Goal: Task Accomplishment & Management: Use online tool/utility

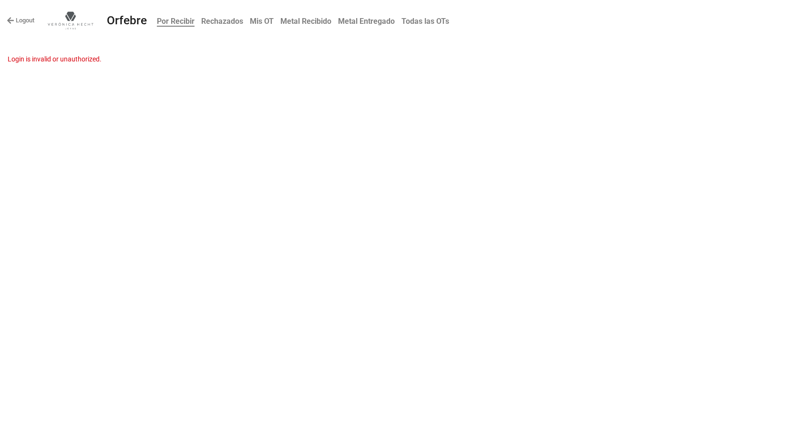
click at [14, 18] on link "Logout" at bounding box center [21, 21] width 28 height 10
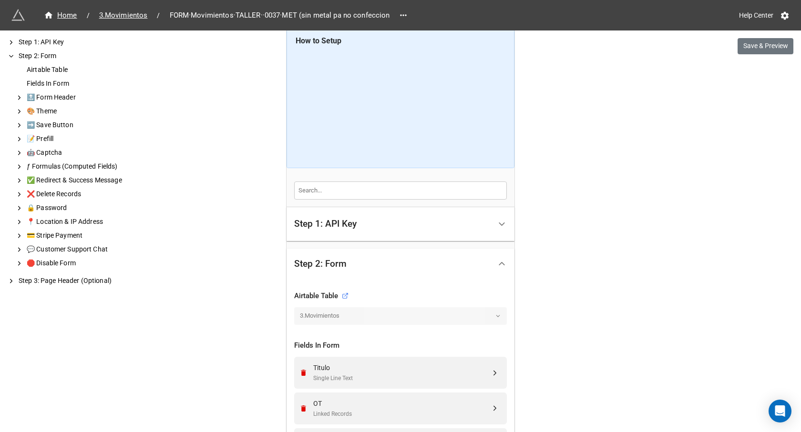
scroll to position [95, 0]
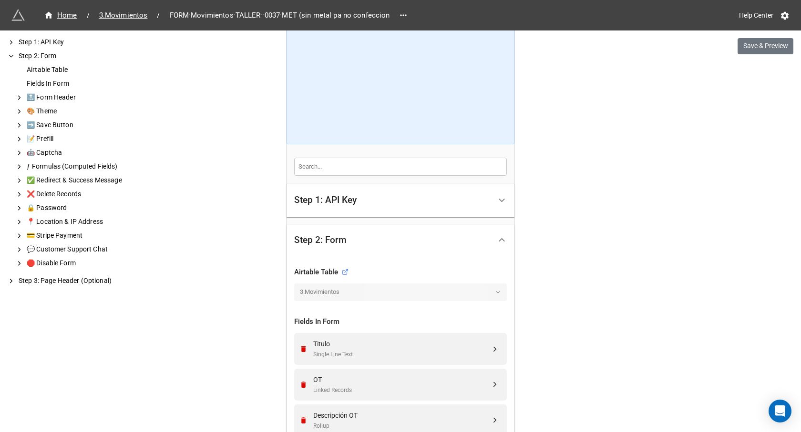
click at [346, 205] on div "Step 1: API Key" at bounding box center [325, 200] width 62 height 10
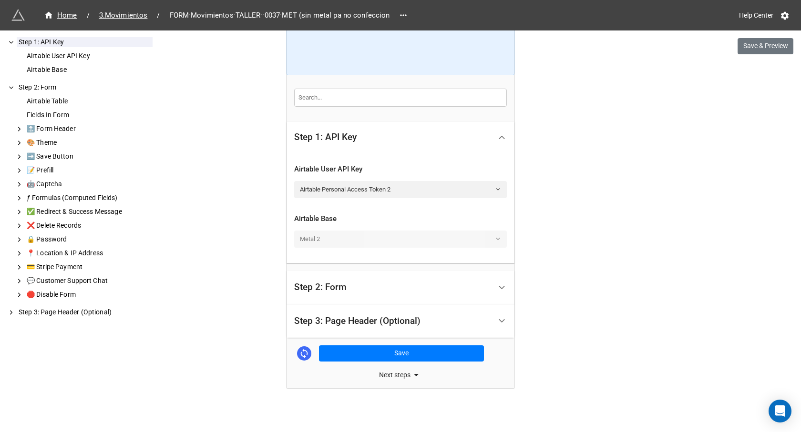
scroll to position [168, 0]
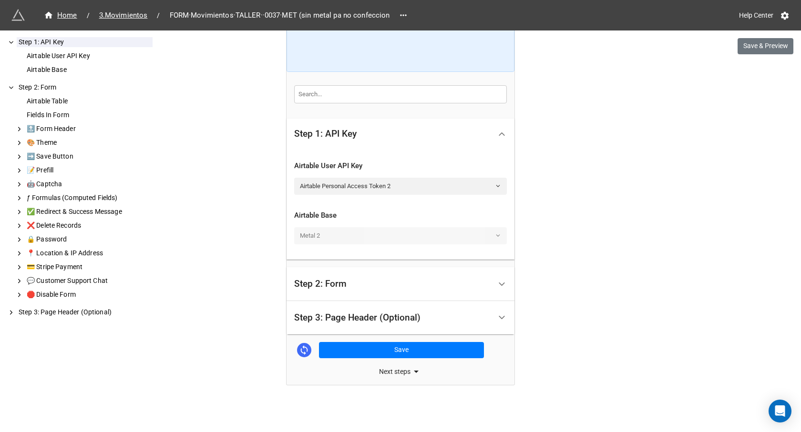
click at [334, 283] on div "Step 2: Form" at bounding box center [320, 284] width 52 height 10
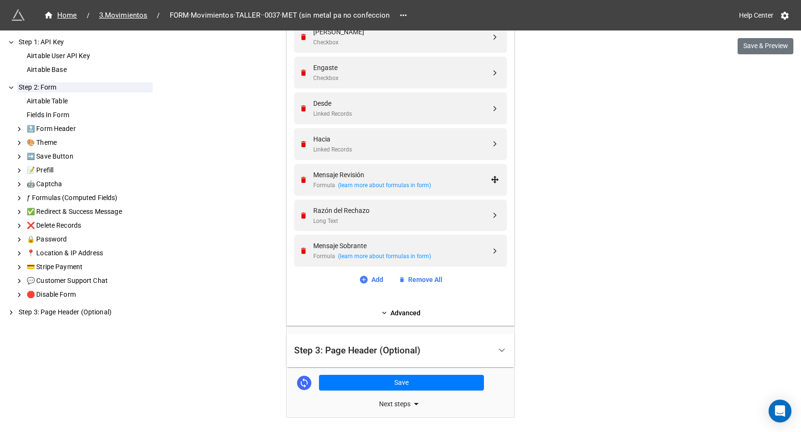
scroll to position [597, 0]
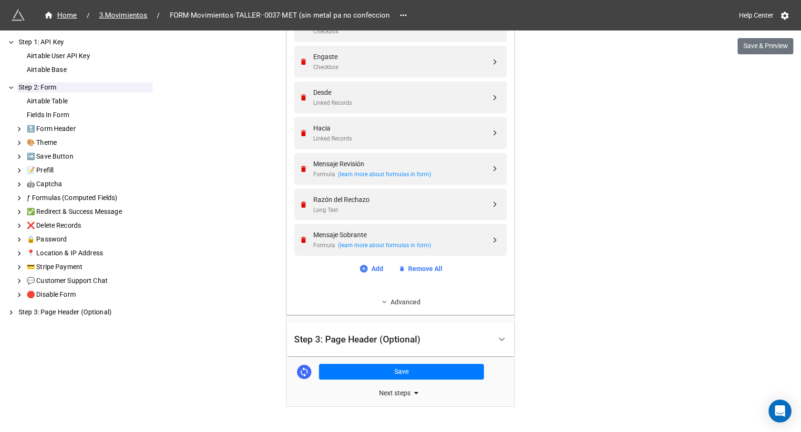
click at [352, 304] on link "Advanced" at bounding box center [400, 302] width 213 height 10
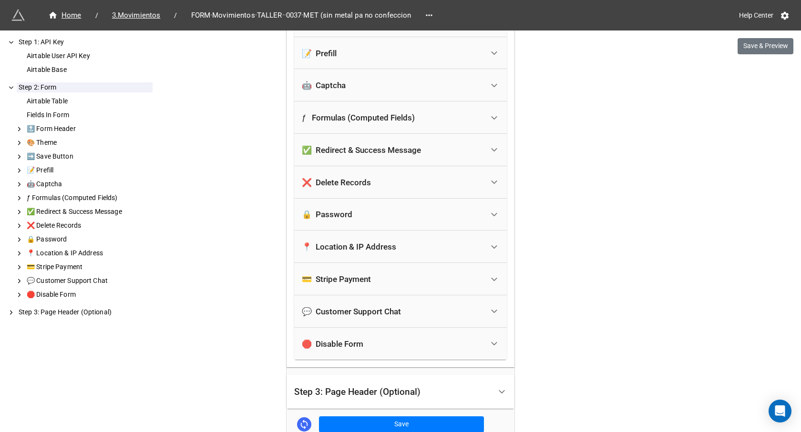
scroll to position [978, 0]
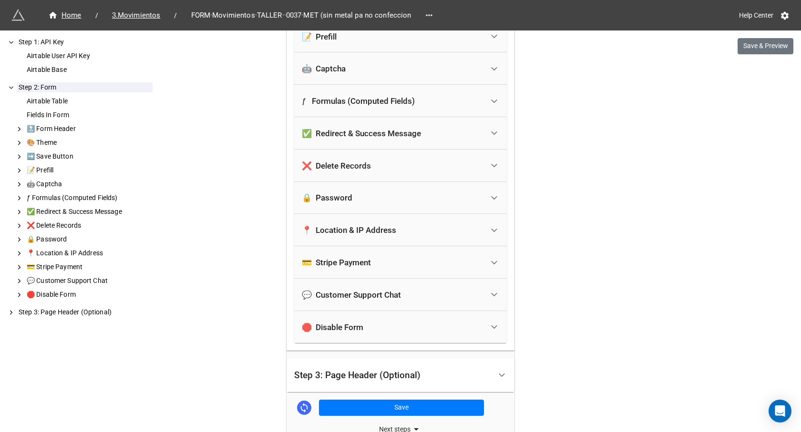
click at [373, 367] on div "Step 3: Page Header (Optional)" at bounding box center [392, 375] width 197 height 22
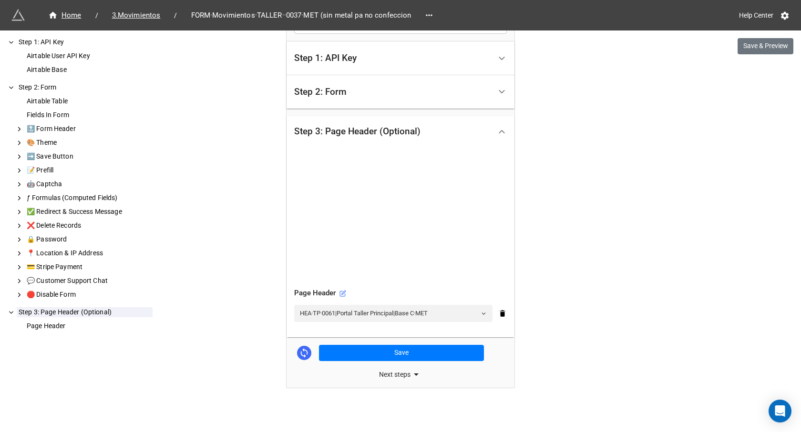
scroll to position [240, 0]
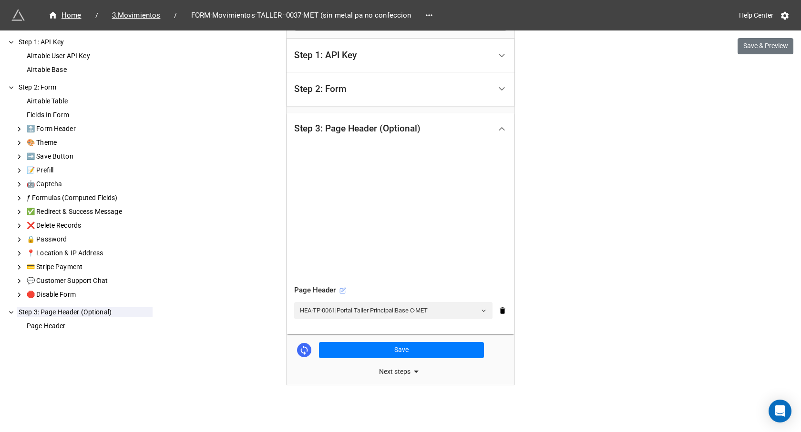
click at [341, 288] on icon at bounding box center [342, 290] width 7 height 7
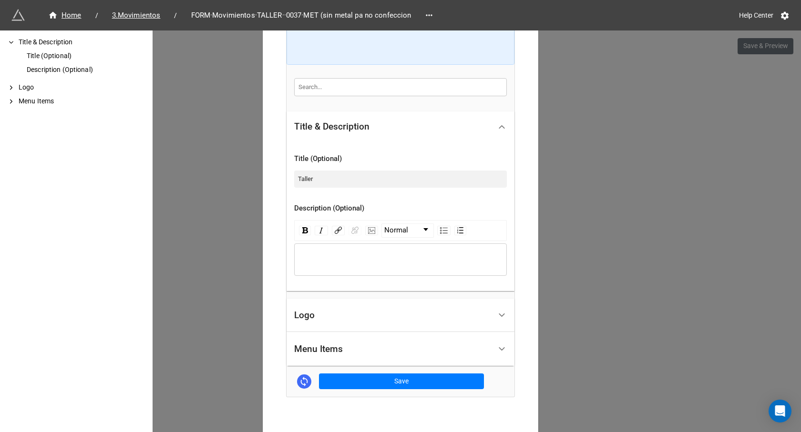
scroll to position [224, 0]
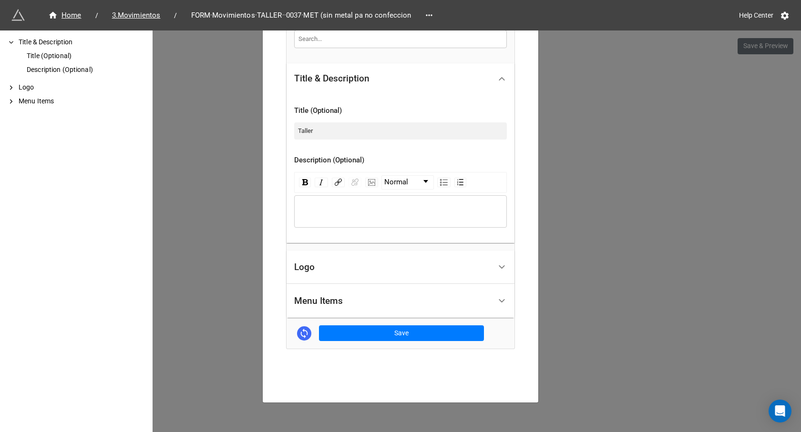
click at [357, 295] on div "Menu Items" at bounding box center [392, 301] width 197 height 22
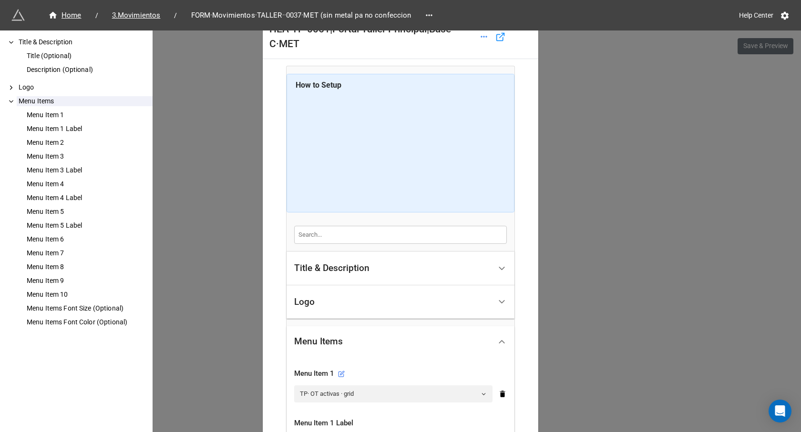
scroll to position [0, 0]
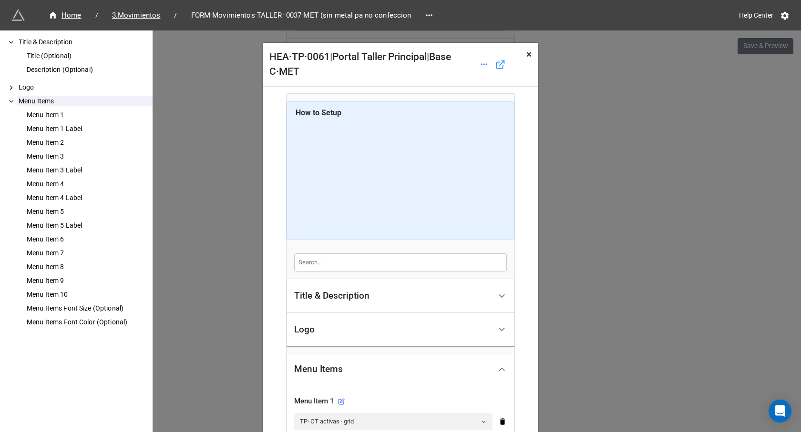
click at [526, 55] on span "×" at bounding box center [528, 54] width 5 height 11
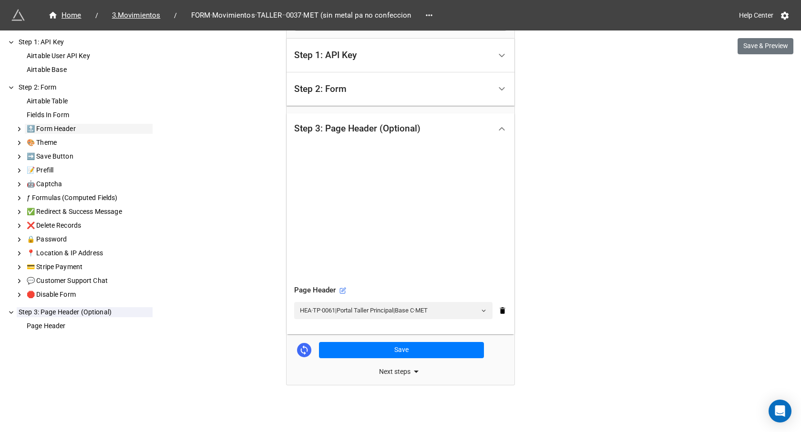
click at [20, 127] on icon at bounding box center [19, 129] width 7 height 9
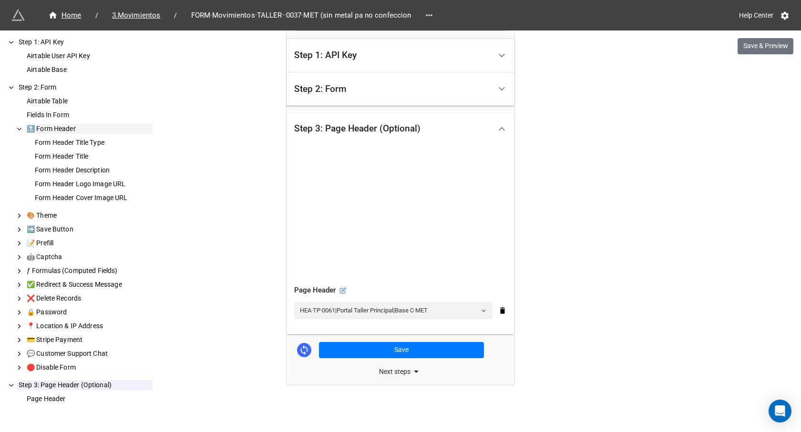
click at [52, 136] on div "Form Header Title Type Form Header Title Form Header Description Form Header Lo…" at bounding box center [88, 170] width 129 height 73
click at [55, 141] on div "Form Header Title Type" at bounding box center [93, 143] width 120 height 10
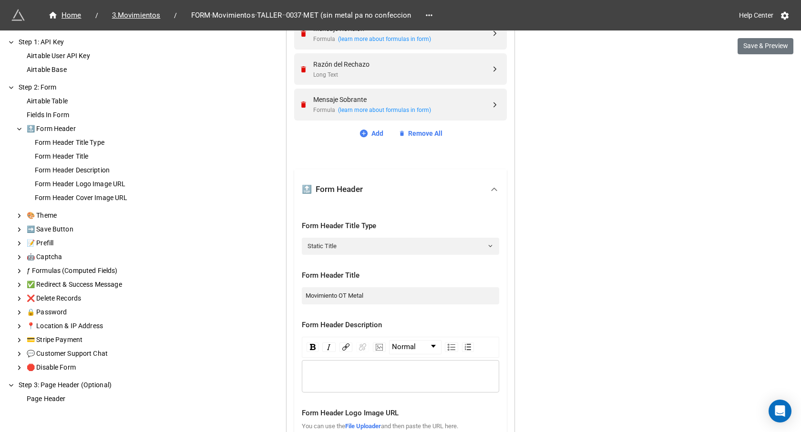
scroll to position [754, 0]
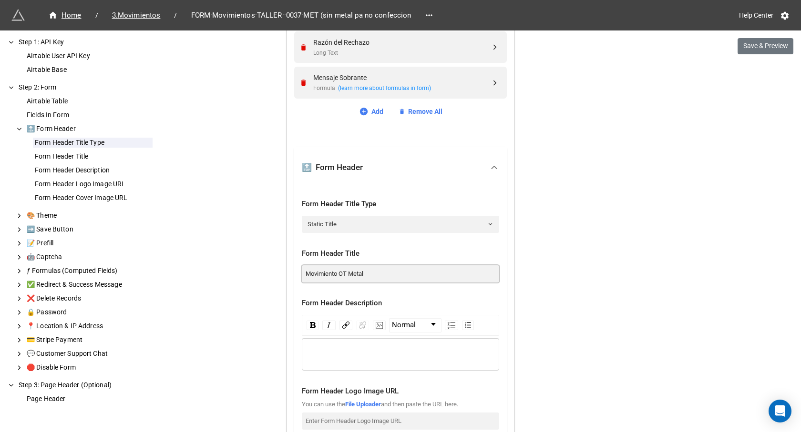
click at [346, 272] on input "Movimiento OT Metal" at bounding box center [400, 273] width 197 height 17
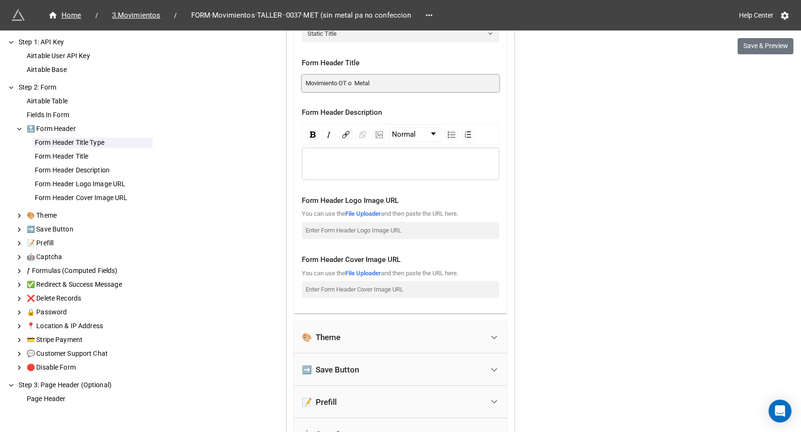
scroll to position [992, 0]
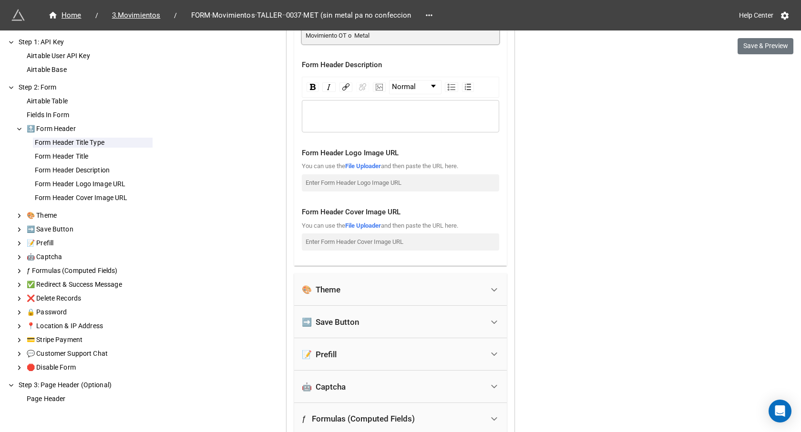
type input "Movimiento OT o Metal"
click at [431, 325] on div "➡️ Save Button" at bounding box center [393, 322] width 182 height 21
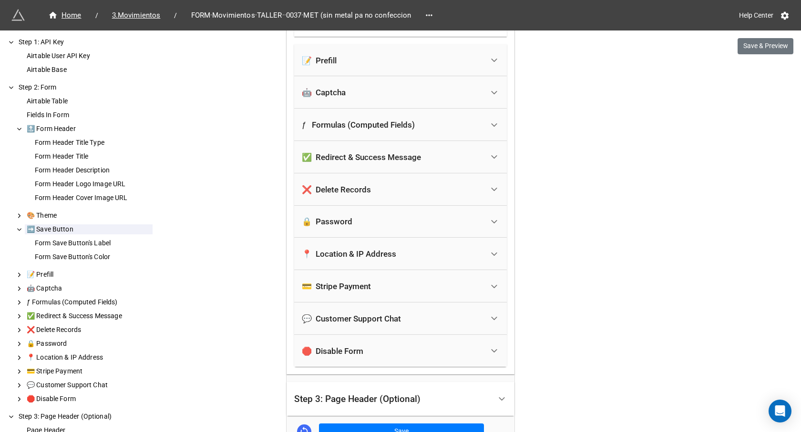
scroll to position [1040, 0]
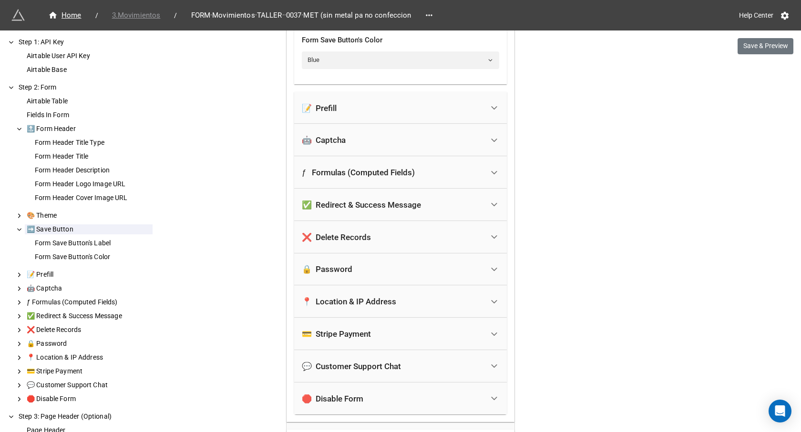
click at [143, 15] on span "3.Movimientos" at bounding box center [136, 15] width 60 height 11
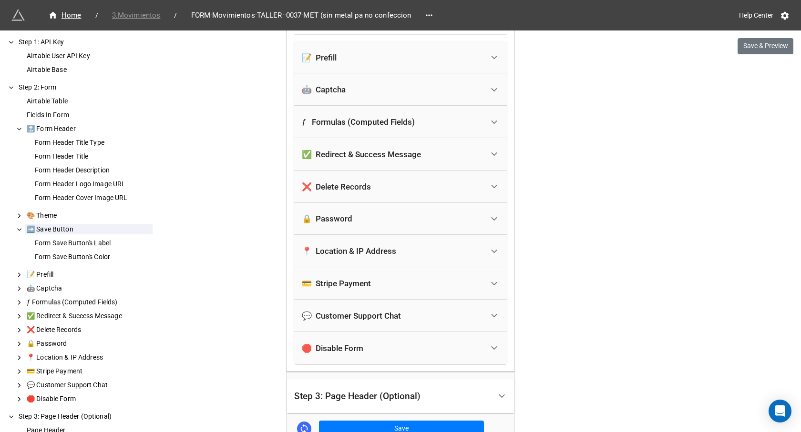
scroll to position [1169, 0]
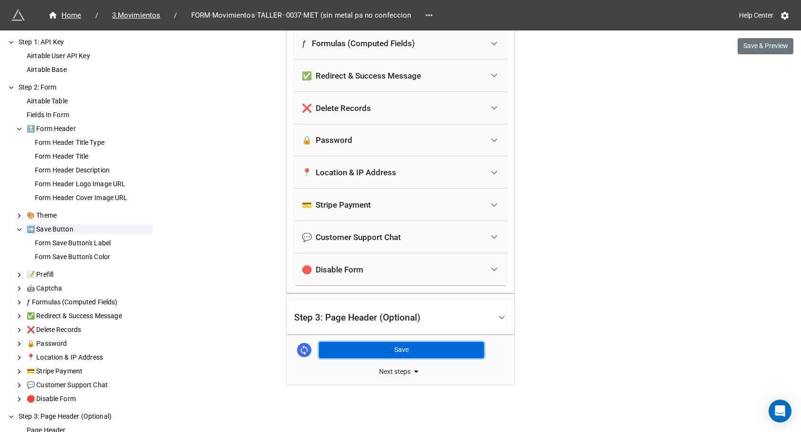
click at [378, 354] on button "Save" at bounding box center [401, 350] width 165 height 16
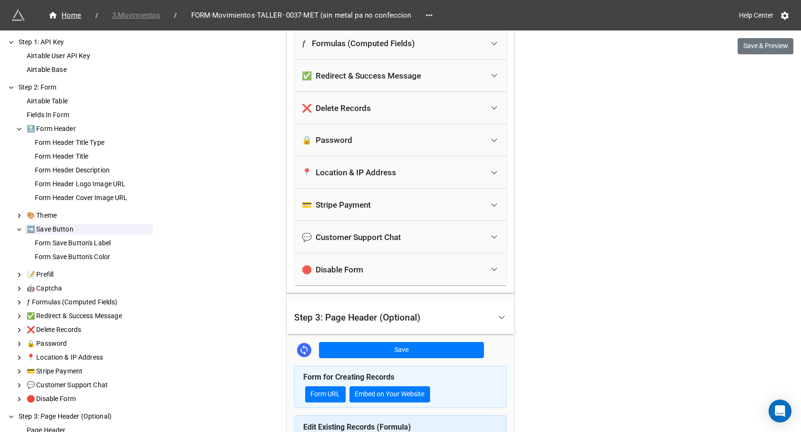
click at [143, 18] on span "3.Movimientos" at bounding box center [136, 15] width 60 height 11
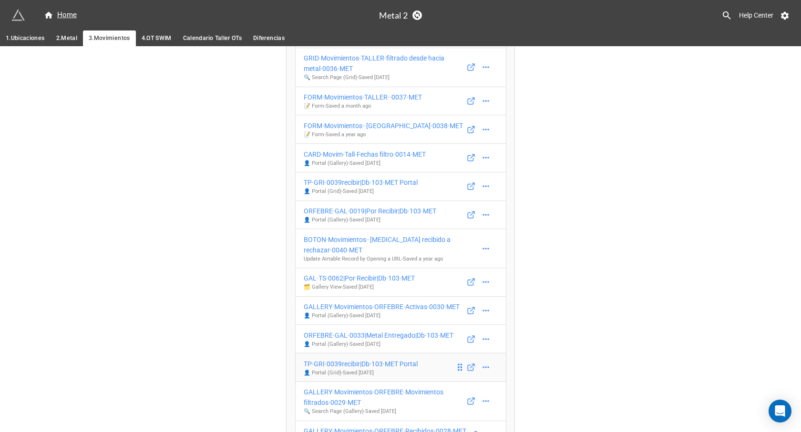
scroll to position [601, 0]
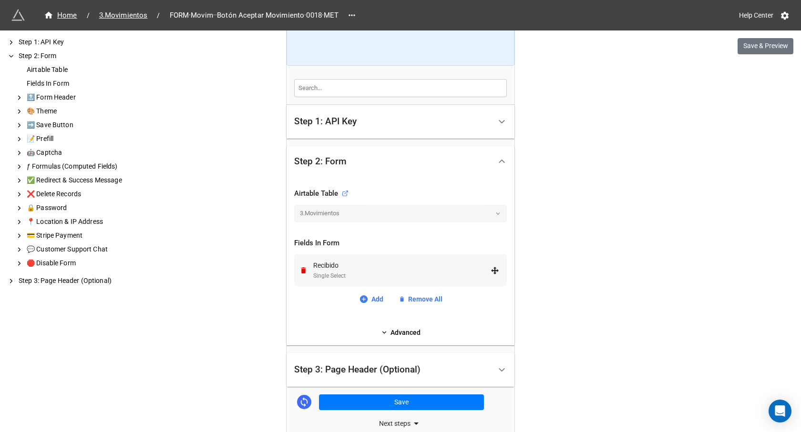
scroll to position [191, 0]
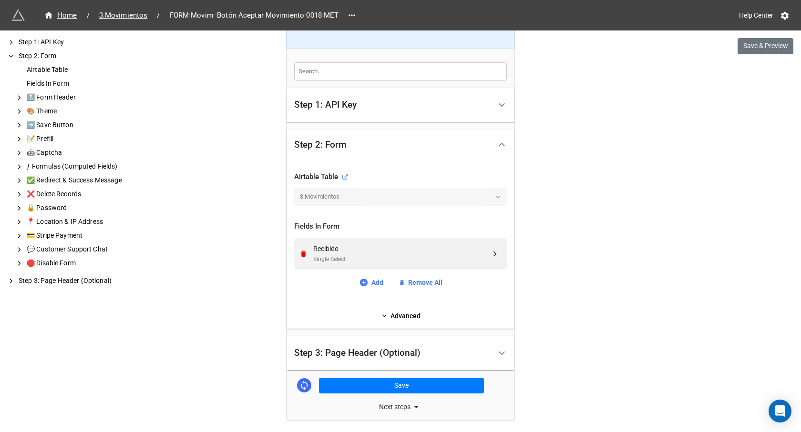
click at [434, 346] on div "Step 3: Page Header (Optional)" at bounding box center [392, 353] width 197 height 22
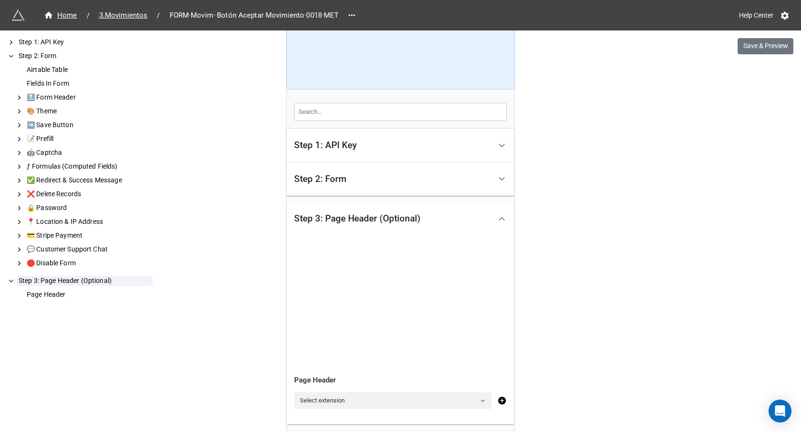
scroll to position [143, 0]
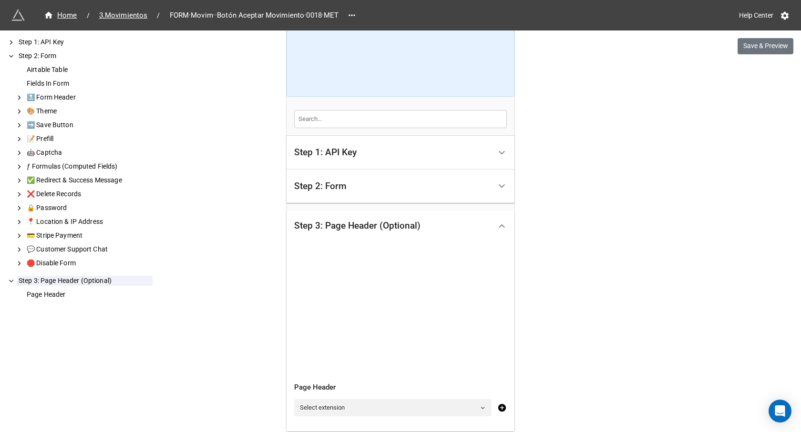
click at [352, 188] on div "Step 2: Form" at bounding box center [392, 186] width 197 height 22
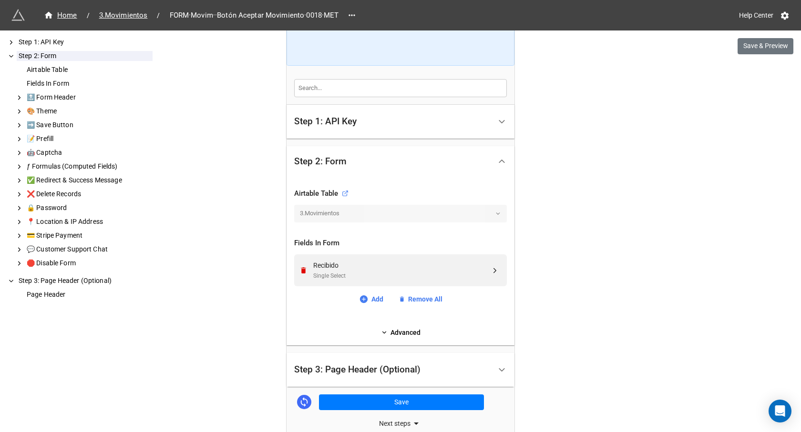
scroll to position [191, 0]
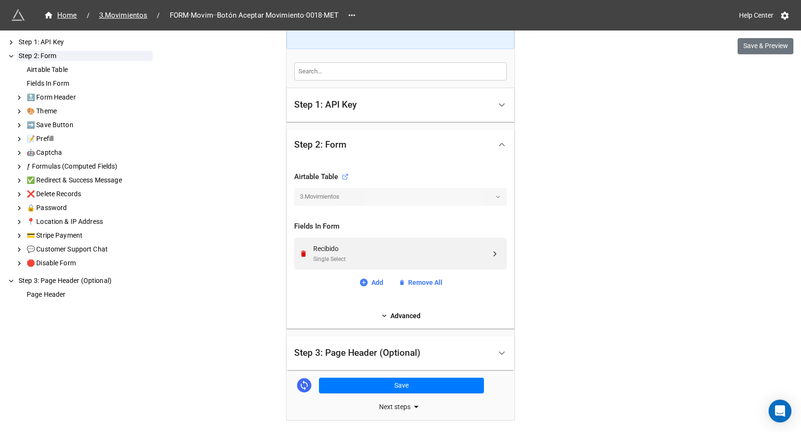
click at [384, 322] on div "Airtable Table 3.Movimientos Fields In Form Recibido Single Select Add Remove A…" at bounding box center [400, 244] width 228 height 169
click at [381, 313] on icon at bounding box center [384, 316] width 7 height 7
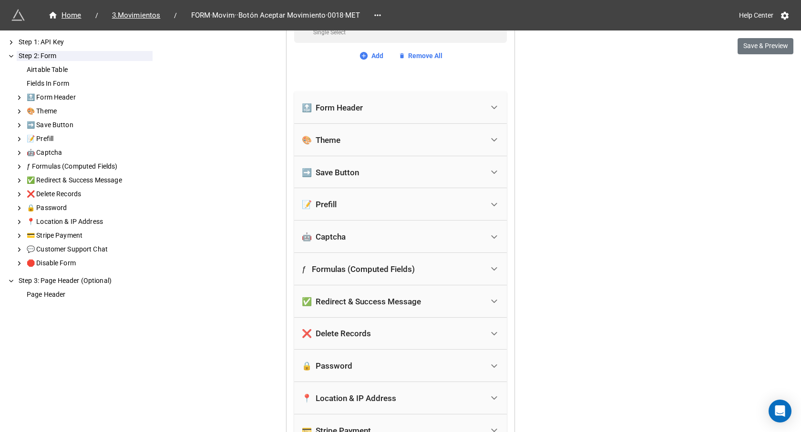
scroll to position [429, 0]
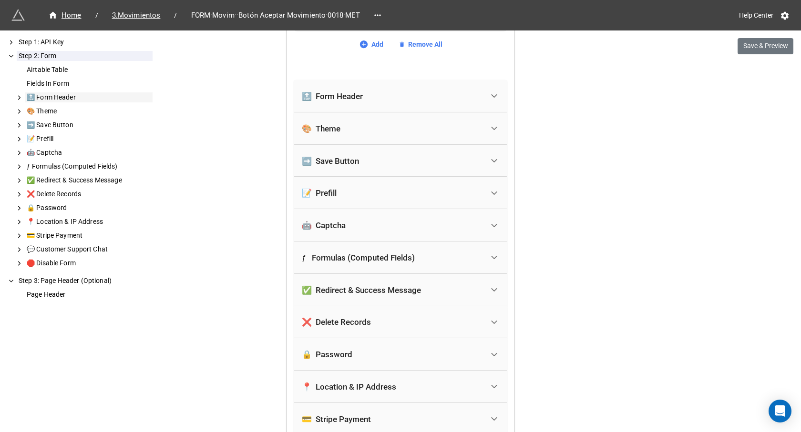
click at [23, 98] on div "🔝 Form Header" at bounding box center [84, 97] width 137 height 10
click at [380, 97] on div "🔝 Form Header" at bounding box center [393, 96] width 182 height 21
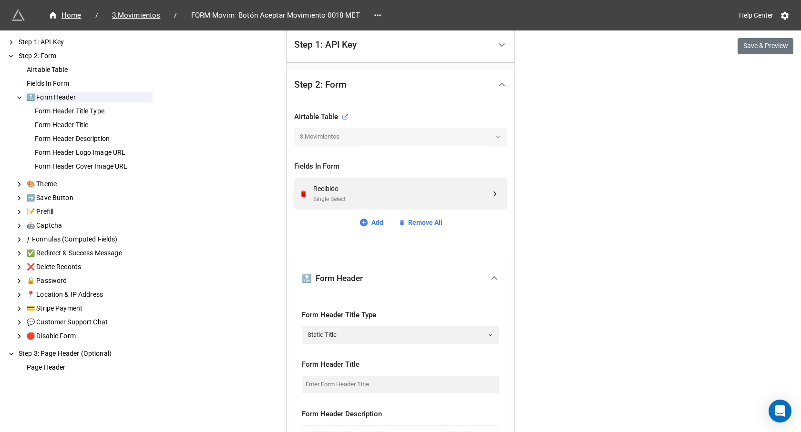
scroll to position [191, 0]
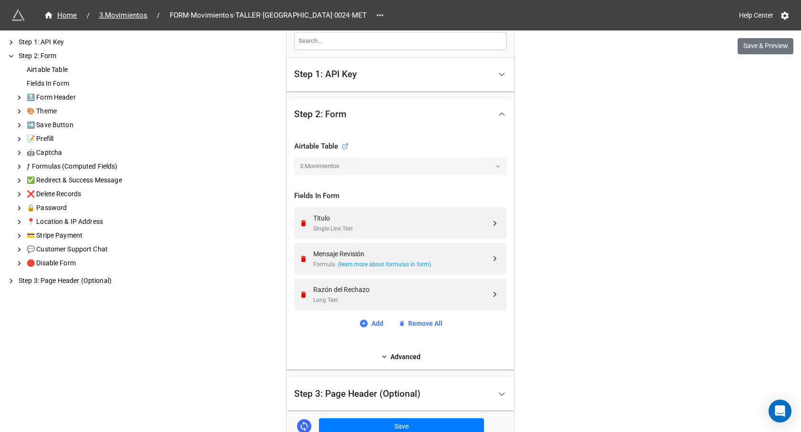
scroll to position [238, 0]
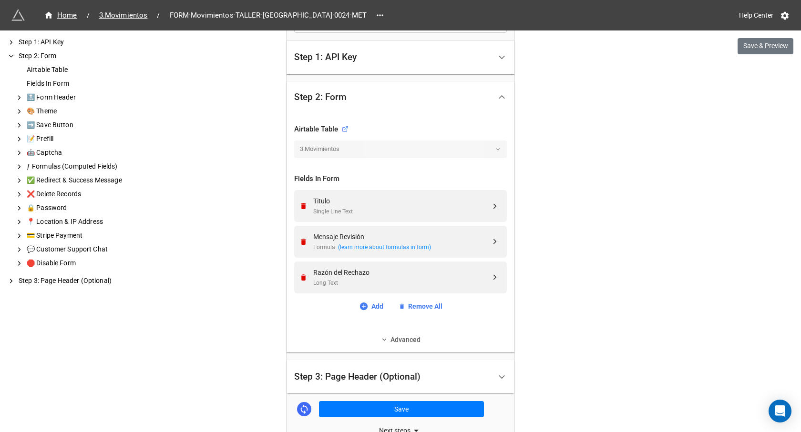
click at [358, 338] on link "Advanced" at bounding box center [400, 340] width 213 height 10
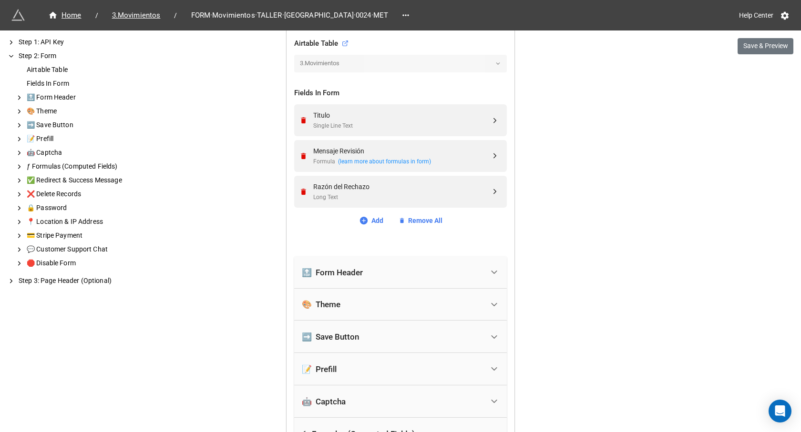
scroll to position [334, 0]
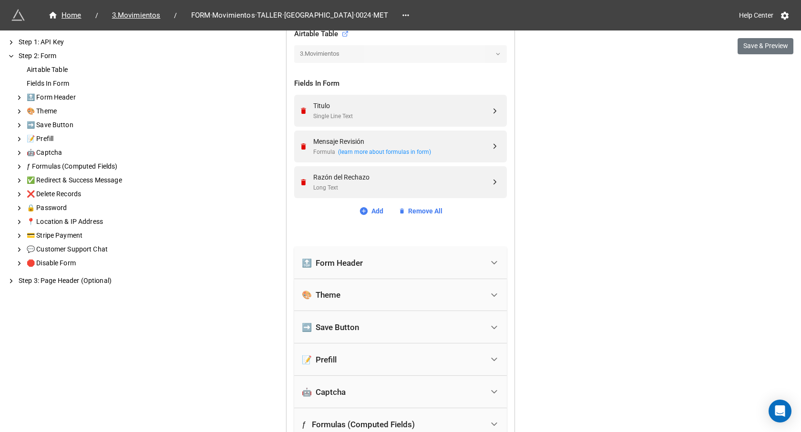
click at [370, 264] on div "🔝 Form Header" at bounding box center [393, 263] width 182 height 21
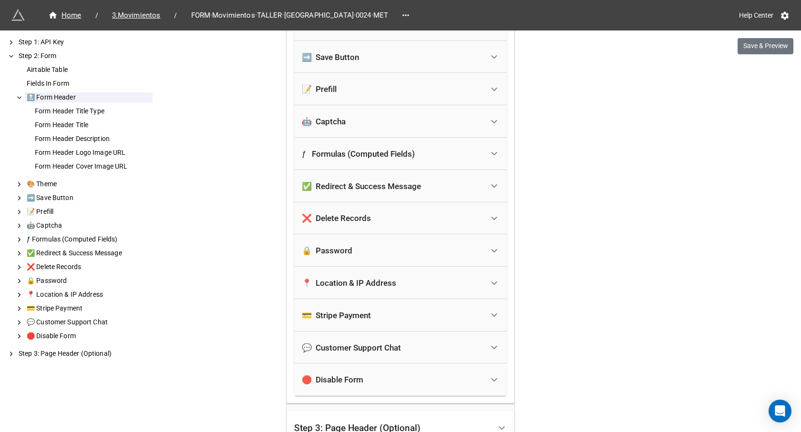
scroll to position [953, 0]
